Goal: Task Accomplishment & Management: Manage account settings

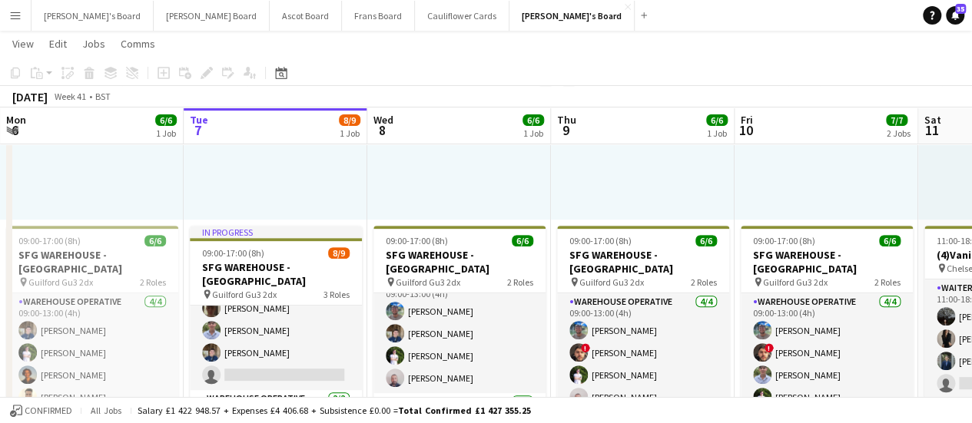
scroll to position [77, 0]
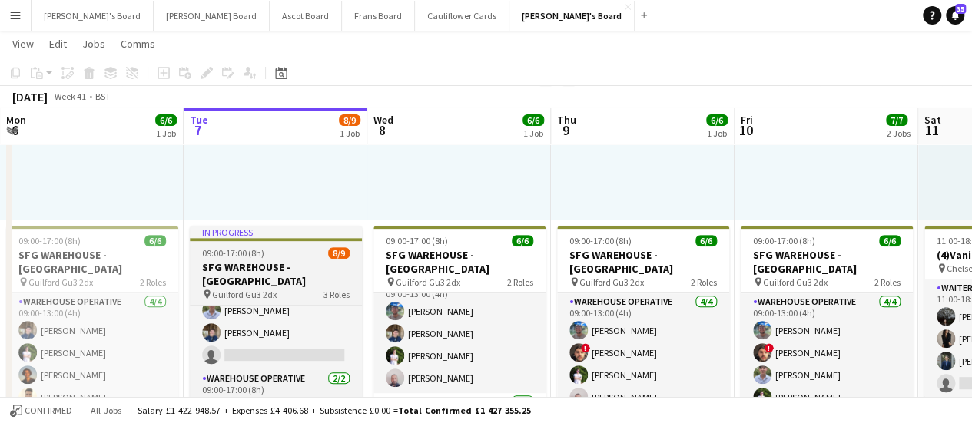
click at [281, 291] on app-job-card "In progress 09:00-17:00 (8h) 8/9 SFG WAREHOUSE - [GEOGRAPHIC_DATA] pin Guilford…" at bounding box center [276, 339] width 172 height 227
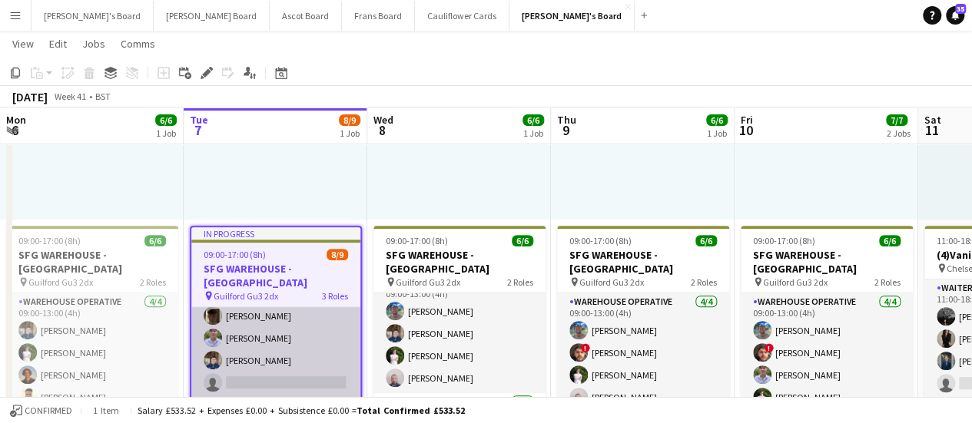
scroll to position [0, 0]
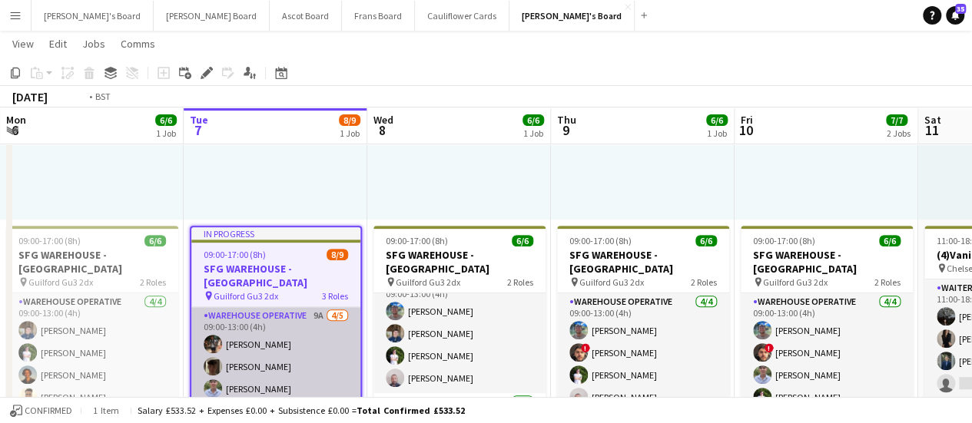
click at [300, 345] on app-card-role "Warehouse Operative 9A [DATE] 09:00-13:00 (4h) [PERSON_NAME] [PERSON_NAME] [PER…" at bounding box center [275, 377] width 169 height 141
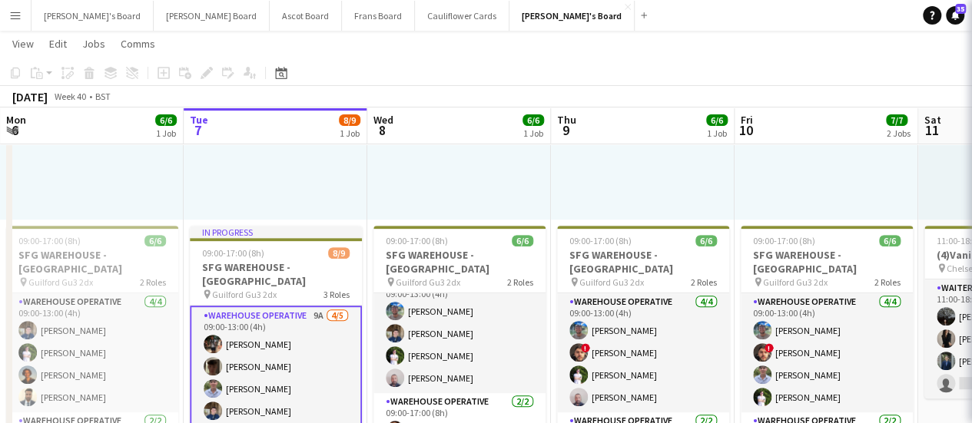
scroll to position [0, 367]
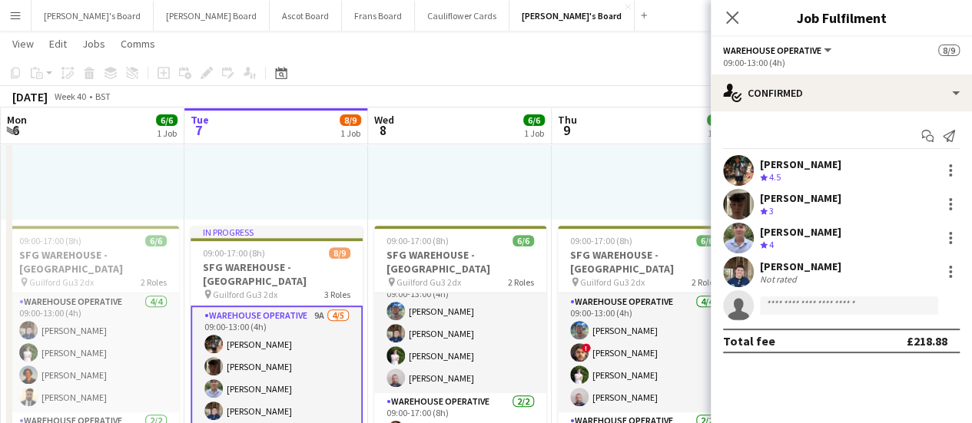
click at [300, 345] on app-card-role "Warehouse Operative 9A [DATE] 09:00-13:00 (4h) [PERSON_NAME] [PERSON_NAME] [PER…" at bounding box center [277, 378] width 172 height 144
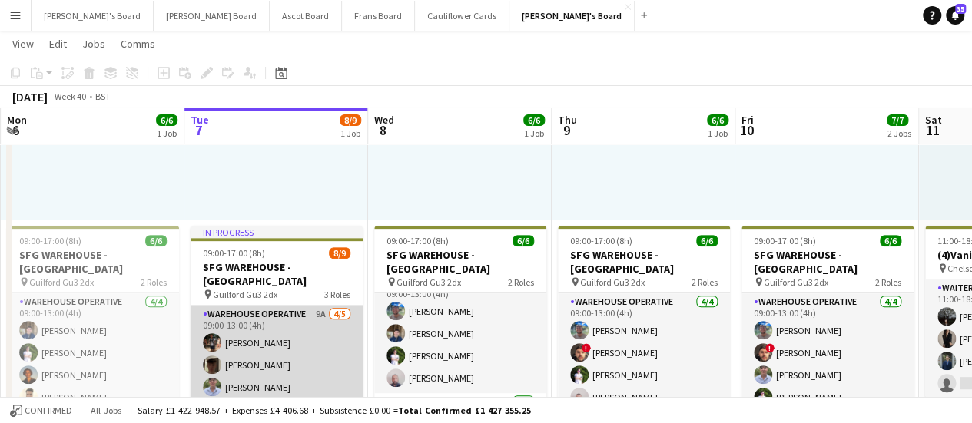
click at [280, 356] on app-card-role "Warehouse Operative 9A [DATE] 09:00-13:00 (4h) [PERSON_NAME] [PERSON_NAME] [PER…" at bounding box center [277, 376] width 172 height 141
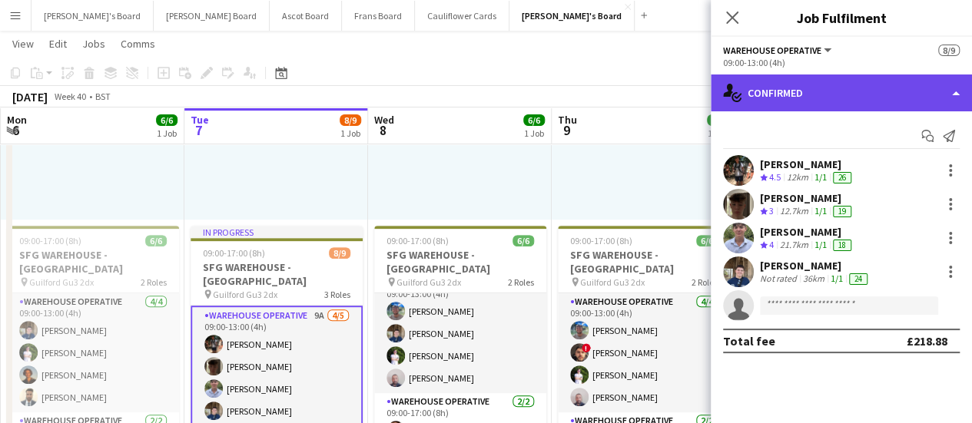
click at [879, 98] on div "single-neutral-actions-check-2 Confirmed" at bounding box center [841, 93] width 261 height 37
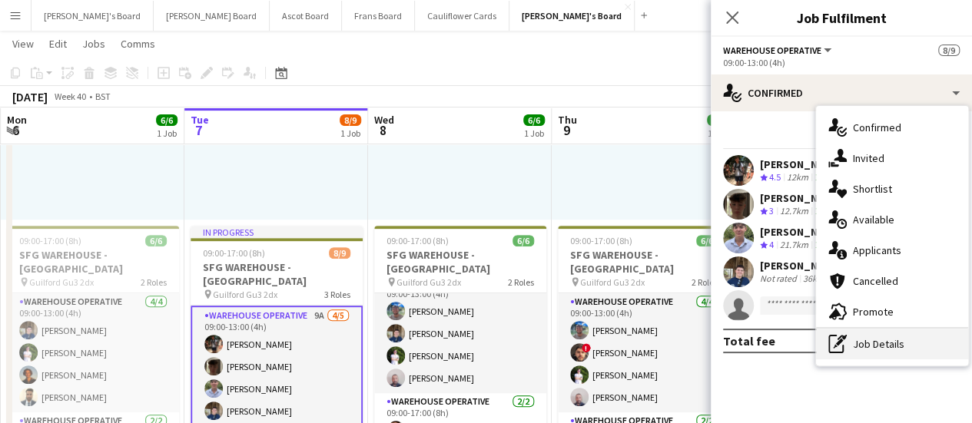
click at [885, 347] on div "pen-write Job Details" at bounding box center [892, 344] width 152 height 31
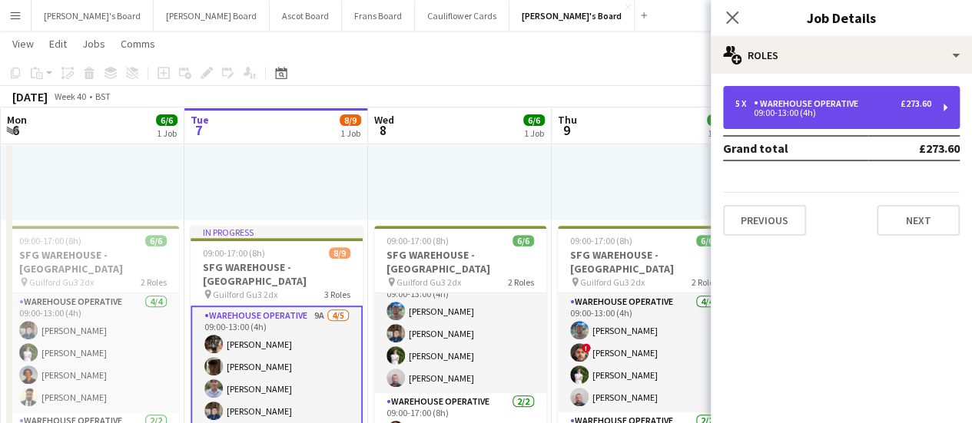
click at [795, 101] on div "Warehouse Operative" at bounding box center [809, 103] width 111 height 11
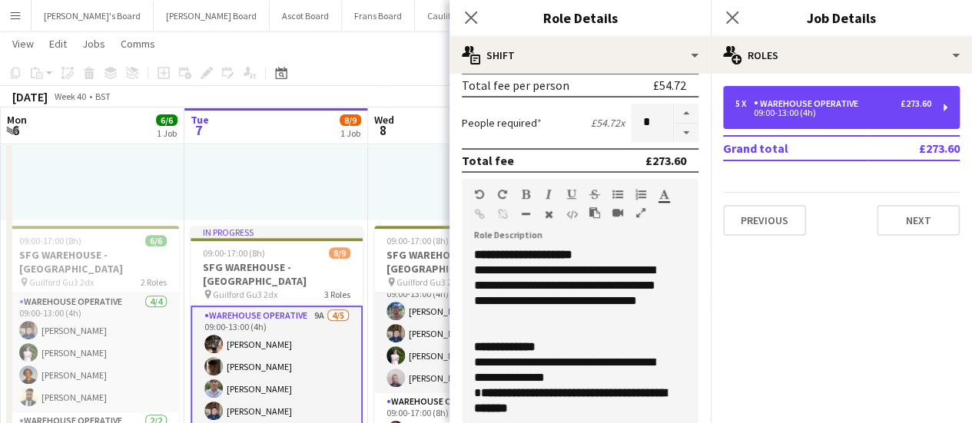
scroll to position [307, 0]
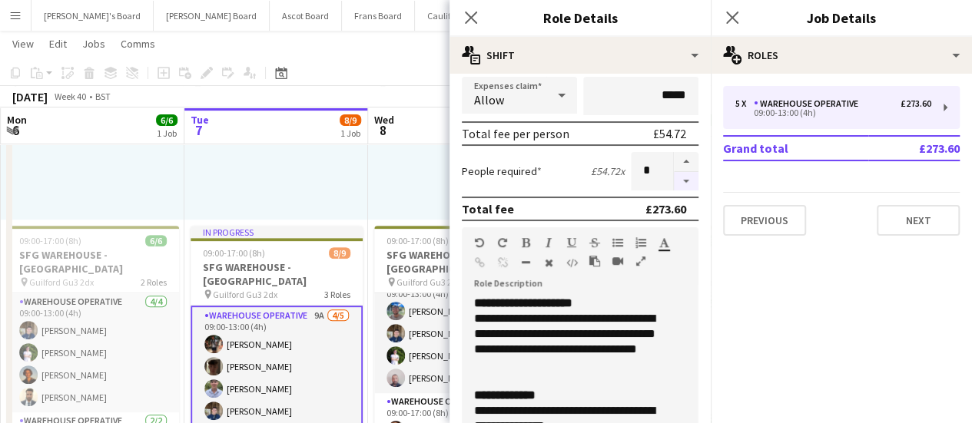
click at [676, 177] on button "button" at bounding box center [686, 181] width 25 height 19
type input "*"
click at [277, 190] on div at bounding box center [276, 101] width 184 height 238
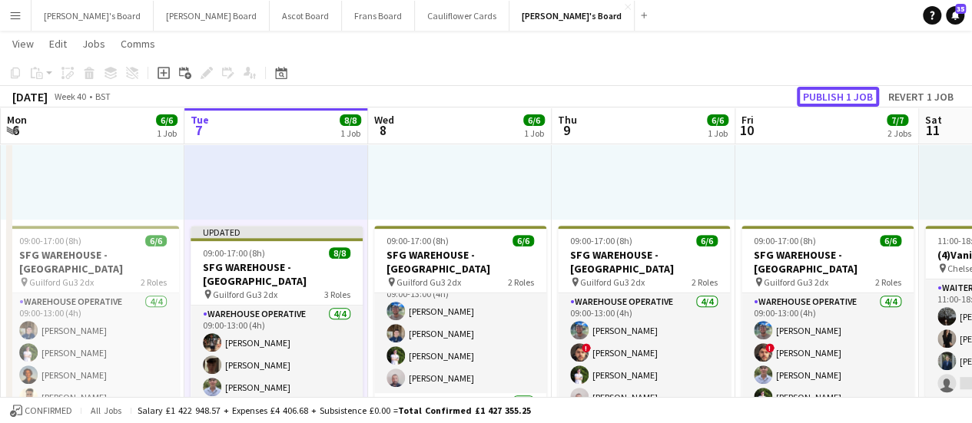
drag, startPoint x: 805, startPoint y: 96, endPoint x: 795, endPoint y: 101, distance: 12.0
click at [805, 96] on button "Publish 1 job" at bounding box center [838, 97] width 82 height 20
